Goal: Information Seeking & Learning: Find specific fact

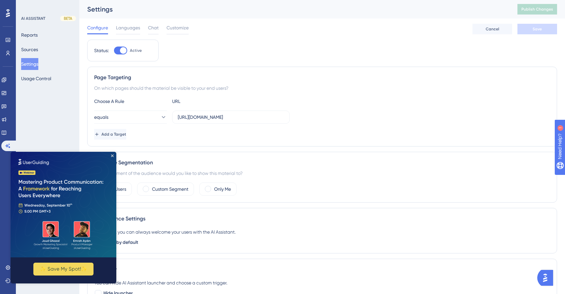
click at [12, 13] on div at bounding box center [8, 13] width 11 height 11
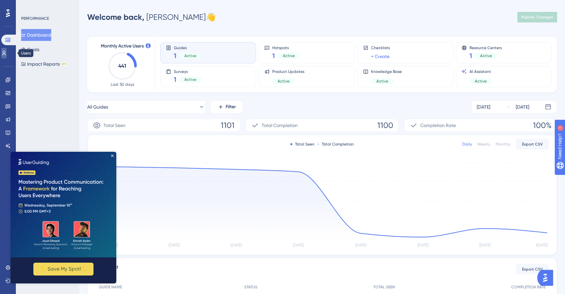
click at [7, 55] on icon at bounding box center [3, 53] width 5 height 5
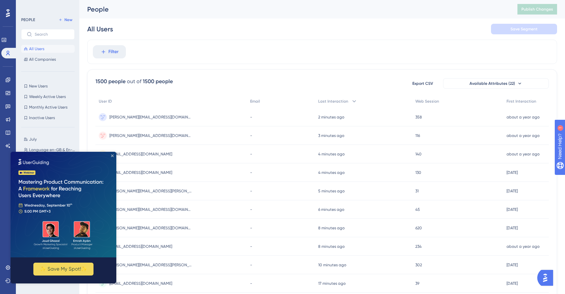
click at [112, 156] on icon "Close Preview" at bounding box center [112, 156] width 3 height 3
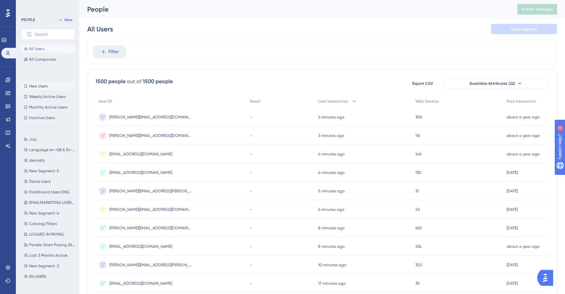
click at [50, 87] on button "New Users New Users" at bounding box center [48, 86] width 54 height 8
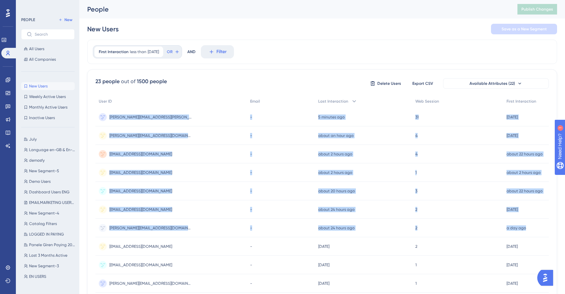
copy div "[PERSON_NAME][EMAIL_ADDRESS][PERSON_NAME][DOMAIN_NAME] [PERSON_NAME][DOMAIN_NAM…"
drag, startPoint x: 540, startPoint y: 228, endPoint x: 95, endPoint y: 114, distance: 459.7
click at [95, 114] on div "23 people out of 1500 people Delete Users Export CSV Available Attributes (22) …" at bounding box center [322, 288] width 470 height 438
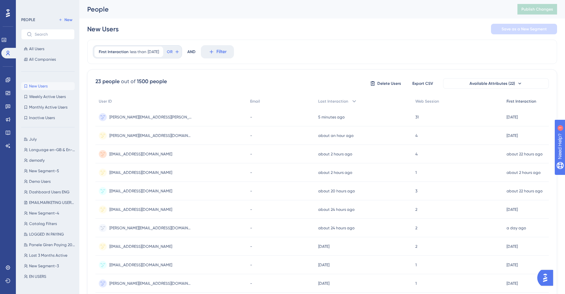
click at [526, 100] on span "First Interaction" at bounding box center [522, 101] width 30 height 5
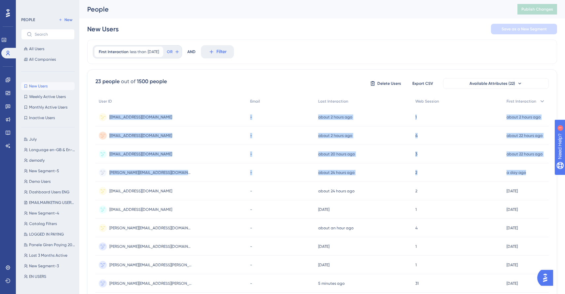
copy div "[EMAIL_ADDRESS][DOMAIN_NAME] [DOMAIN_NAME][EMAIL_ADDRESS][DOMAIN_NAME] - about …"
drag, startPoint x: 536, startPoint y: 173, endPoint x: 101, endPoint y: 116, distance: 438.6
click at [101, 116] on div "User ID Email Last Interaction Web Session First Interaction [EMAIL_ADDRESS][DO…" at bounding box center [322, 286] width 453 height 383
click at [544, 171] on div "a day ago [DATE] 10:29" at bounding box center [526, 173] width 46 height 19
copy div "[EMAIL_ADDRESS][DOMAIN_NAME] [EMAIL_ADDRESS][DOMAIN_NAME] - about 2 hours ago […"
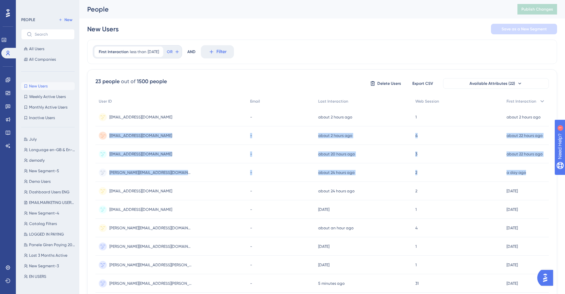
drag, startPoint x: 537, startPoint y: 175, endPoint x: 103, endPoint y: 139, distance: 435.1
click at [103, 139] on div "User ID Email Last Interaction Web Session First Interaction [EMAIL_ADDRESS][DO…" at bounding box center [322, 286] width 453 height 383
click at [184, 138] on div "[EMAIL_ADDRESS][DOMAIN_NAME] [EMAIL_ADDRESS][DOMAIN_NAME]" at bounding box center [171, 136] width 151 height 19
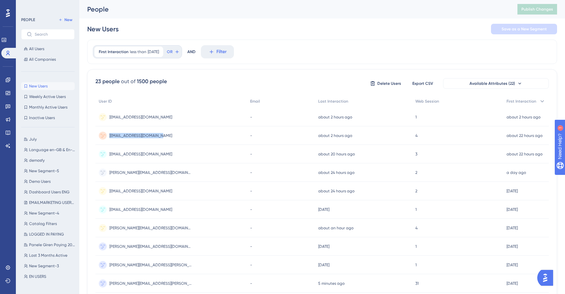
copy span "[EMAIL_ADDRESS][DOMAIN_NAME]"
drag, startPoint x: 157, startPoint y: 134, endPoint x: 106, endPoint y: 136, distance: 51.6
click at [106, 136] on div "[EMAIL_ADDRESS][DOMAIN_NAME] [EMAIL_ADDRESS][DOMAIN_NAME]" at bounding box center [171, 136] width 151 height 19
copy span "[PERSON_NAME][EMAIL_ADDRESS][DOMAIN_NAME]"
drag, startPoint x: 163, startPoint y: 174, endPoint x: 109, endPoint y: 173, distance: 53.2
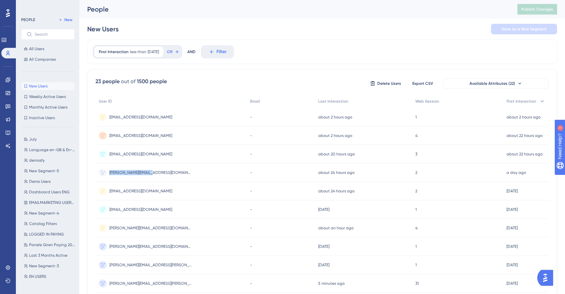
click at [109, 173] on div "[PERSON_NAME][EMAIL_ADDRESS][DOMAIN_NAME] [EMAIL_ADDRESS][DOMAIN_NAME]" at bounding box center [171, 173] width 151 height 19
